Goal: Task Accomplishment & Management: Manage account settings

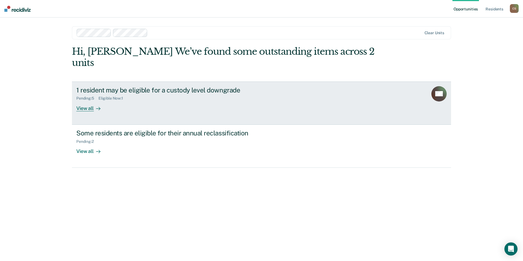
click at [262, 90] on div "1 resident may be eligible for a custody level downgrade Pending : 5 Eligible N…" at bounding box center [178, 98] width 205 height 25
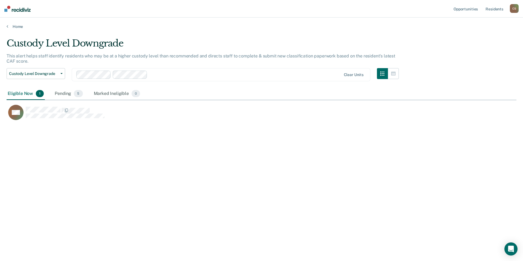
scroll to position [178, 505]
click at [63, 92] on div "Pending 5" at bounding box center [69, 94] width 30 height 12
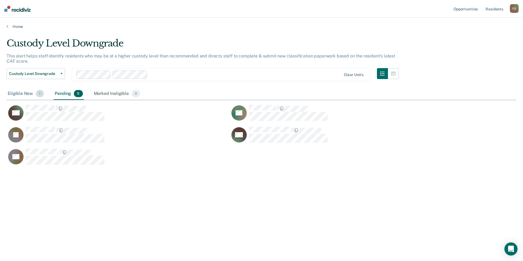
click at [28, 95] on div "Eligible Now 1" at bounding box center [26, 94] width 38 height 12
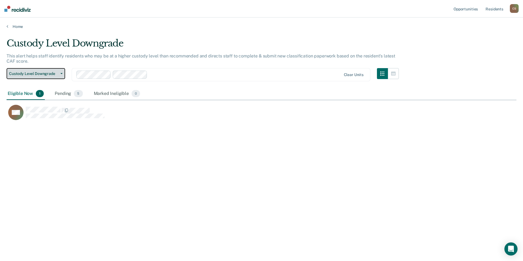
click at [33, 69] on button "Custody Level Downgrade" at bounding box center [36, 73] width 59 height 11
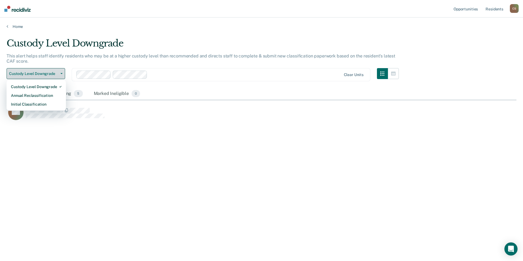
click at [40, 75] on span "Custody Level Downgrade" at bounding box center [33, 73] width 49 height 5
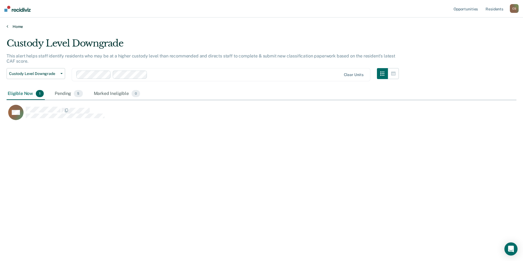
click at [13, 25] on link "Home" at bounding box center [262, 26] width 510 height 5
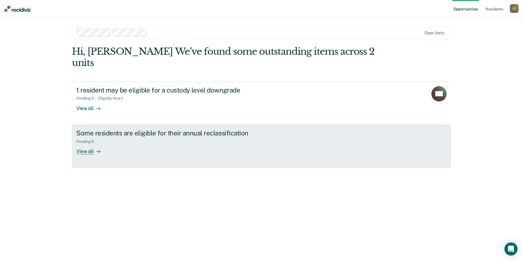
click at [84, 139] on div "Pending : 2" at bounding box center [87, 141] width 22 height 5
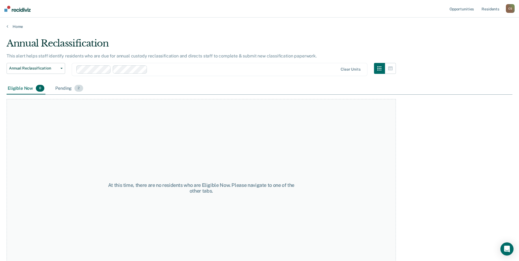
click at [60, 85] on div "Pending 2" at bounding box center [69, 89] width 30 height 12
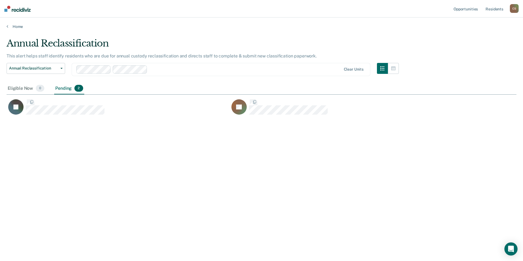
scroll to position [178, 505]
click at [29, 87] on div "Eligible Now 0" at bounding box center [26, 89] width 39 height 12
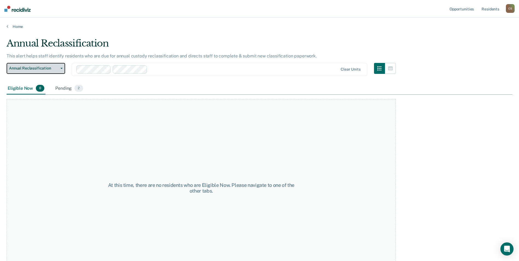
click at [38, 71] on button "Annual Reclassification" at bounding box center [36, 68] width 59 height 11
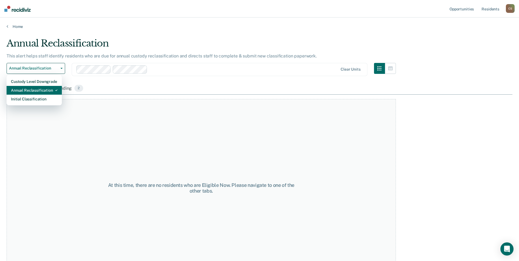
click at [36, 92] on div "Annual Reclassification" at bounding box center [34, 90] width 46 height 9
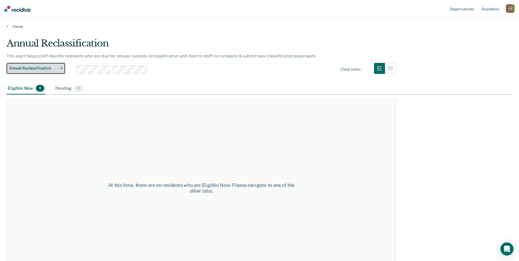
click at [35, 71] on button "Annual Reclassification" at bounding box center [36, 68] width 59 height 11
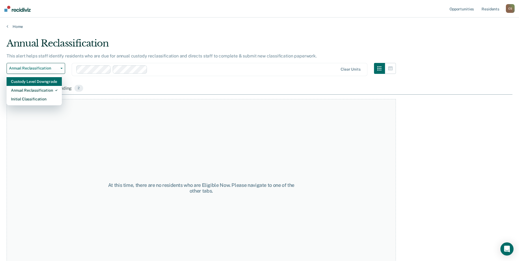
click at [31, 79] on div "Custody Level Downgrade" at bounding box center [34, 81] width 46 height 9
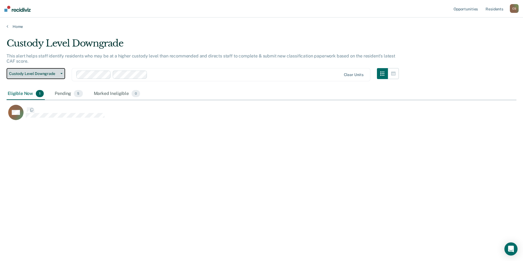
scroll to position [178, 505]
click at [20, 25] on link "Home" at bounding box center [262, 26] width 510 height 5
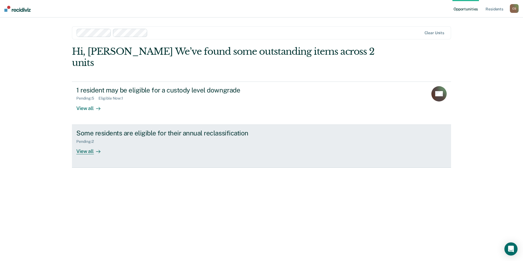
click at [124, 129] on div "Some residents are eligible for their annual reclassification" at bounding box center [172, 133] width 192 height 8
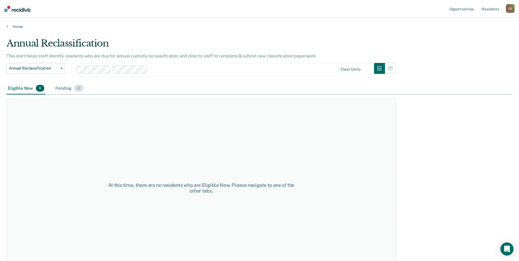
click at [57, 86] on div "Pending 2" at bounding box center [69, 89] width 30 height 12
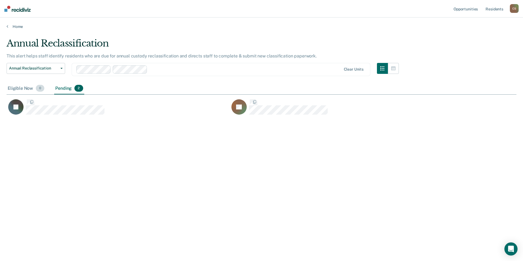
scroll to position [178, 505]
click at [15, 25] on link "Home" at bounding box center [262, 26] width 510 height 5
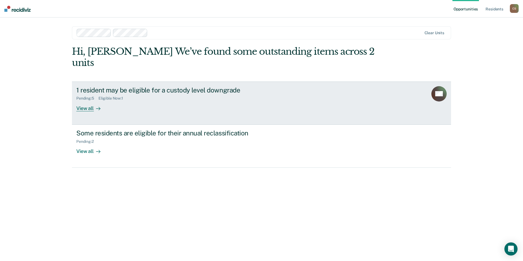
click at [79, 101] on div "View all" at bounding box center [91, 106] width 31 height 11
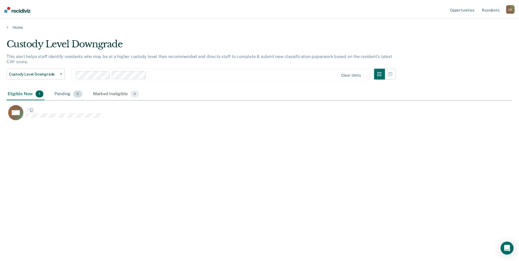
scroll to position [178, 505]
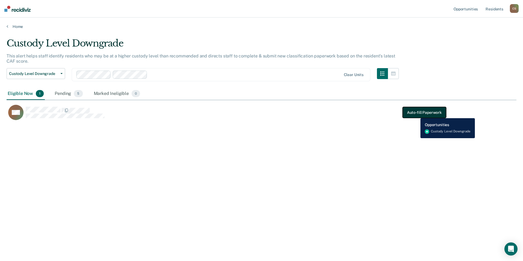
click at [416, 114] on button "Auto-fill Paperwork" at bounding box center [423, 112] width 43 height 11
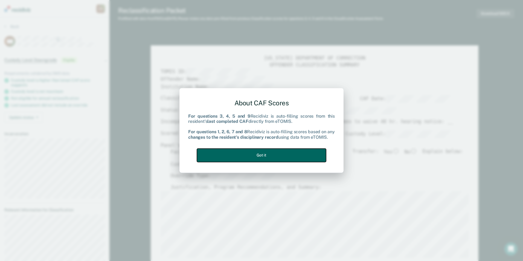
click at [267, 156] on button "Got it" at bounding box center [261, 154] width 129 height 13
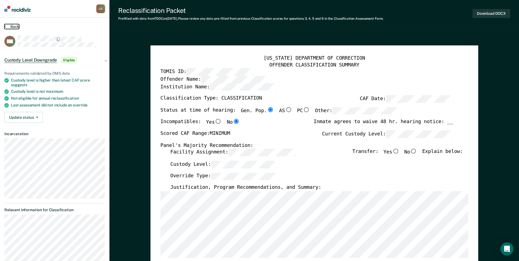
click at [16, 27] on button "Back" at bounding box center [11, 26] width 15 height 5
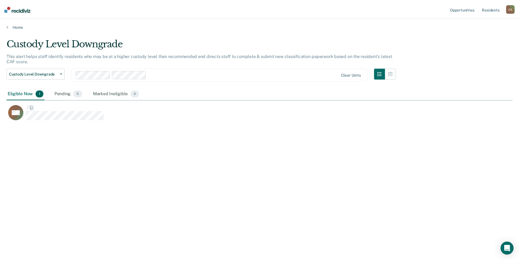
scroll to position [178, 505]
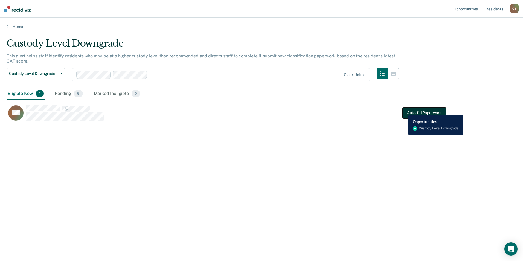
click at [405, 111] on button "Auto-fill Paperwork" at bounding box center [423, 112] width 43 height 11
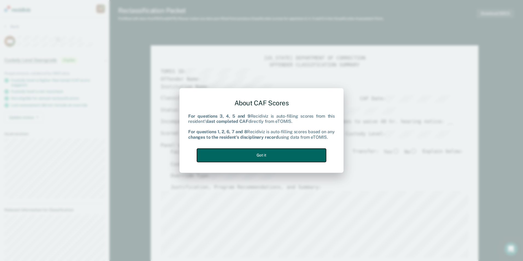
click at [230, 151] on button "Got it" at bounding box center [261, 154] width 129 height 13
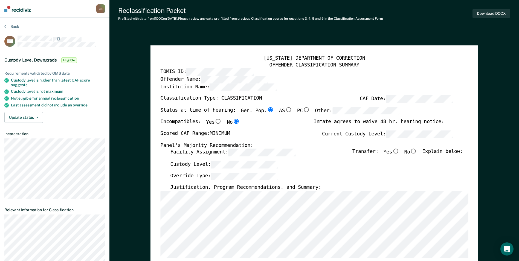
type textarea "x"
click at [15, 25] on button "Back" at bounding box center [11, 26] width 15 height 5
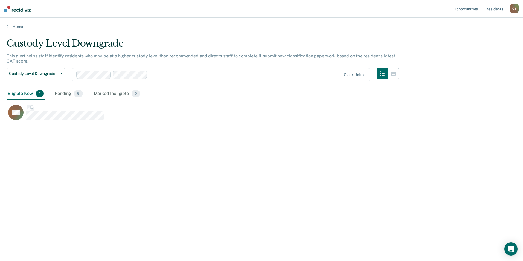
scroll to position [178, 505]
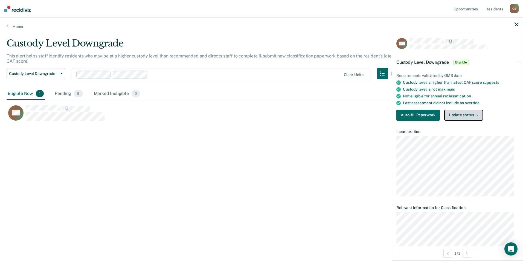
click at [460, 117] on button "Update status" at bounding box center [463, 115] width 39 height 11
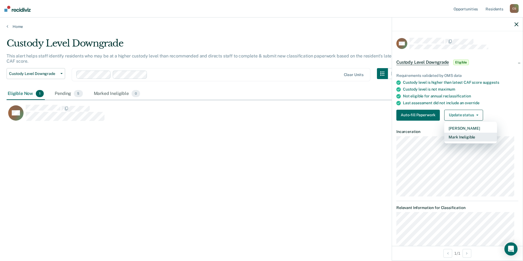
click at [458, 136] on button "Mark Ineligible" at bounding box center [470, 137] width 53 height 9
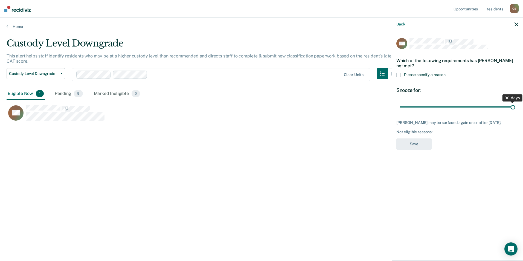
drag, startPoint x: 446, startPoint y: 107, endPoint x: 524, endPoint y: 107, distance: 77.9
type input "90"
click at [515, 107] on input "range" at bounding box center [456, 107] width 115 height 10
click at [399, 75] on span at bounding box center [398, 75] width 4 height 4
click at [445, 73] on input "Please specify a reason" at bounding box center [445, 73] width 0 height 0
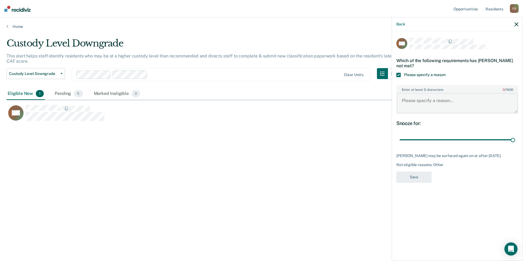
click at [417, 101] on textarea "Enter at least 3 characters 0 / 1600" at bounding box center [457, 103] width 121 height 20
click at [416, 98] on textarea "Enter at least 3 characters 0 / 1600" at bounding box center [457, 103] width 121 height 20
type textarea "PDW x2 [DATE]"
click at [416, 181] on button "Save" at bounding box center [413, 176] width 35 height 11
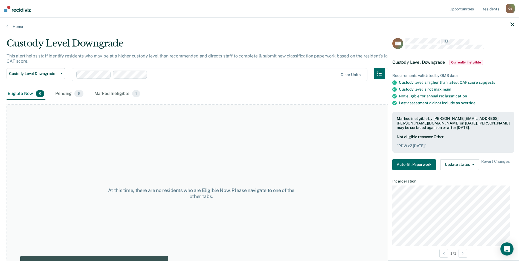
click at [318, 174] on div "At this time, there are no residents who are Eligible Now. Please navigate to o…" at bounding box center [201, 193] width 389 height 178
click at [362, 129] on div "At this time, there are no residents who are Eligible Now. Please navigate to o…" at bounding box center [201, 193] width 389 height 178
click at [20, 28] on link "Home" at bounding box center [259, 26] width 505 height 5
